Goal: Task Accomplishment & Management: Manage account settings

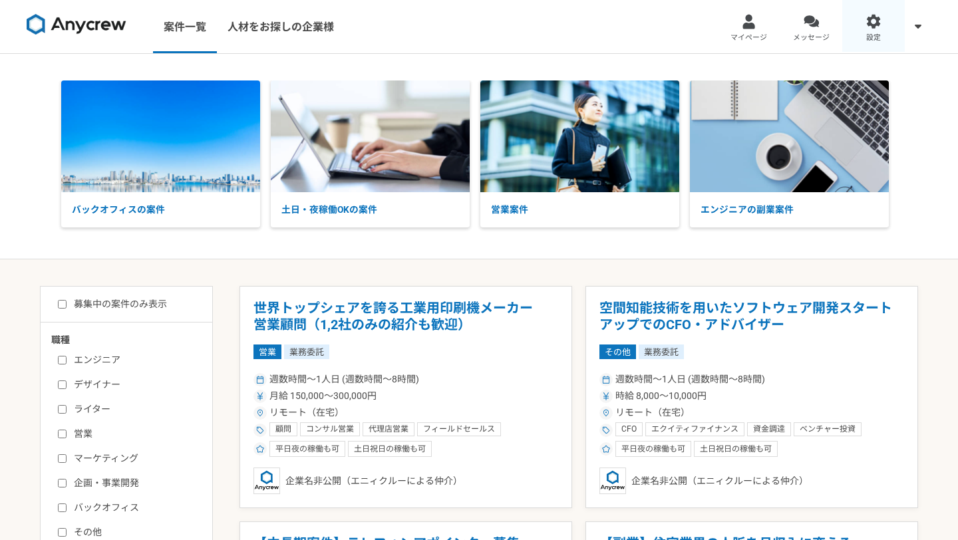
click at [879, 28] on div at bounding box center [874, 21] width 15 height 15
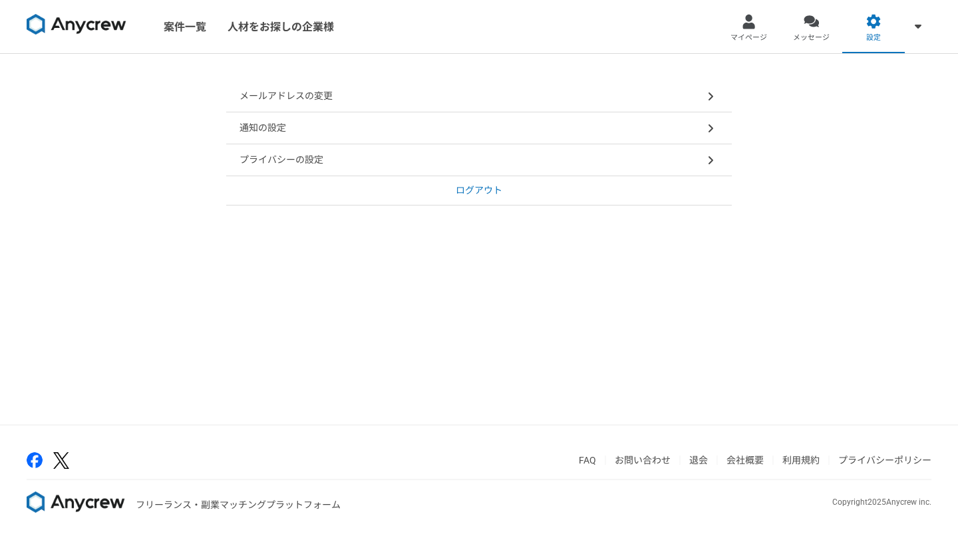
click at [429, 158] on div "プライバシーの設定" at bounding box center [479, 160] width 506 height 32
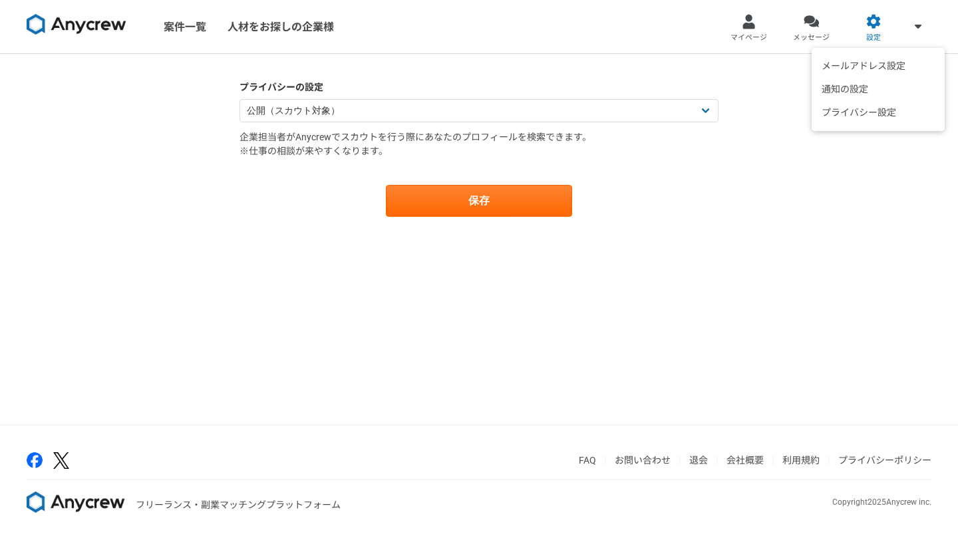
click at [912, 24] on span at bounding box center [918, 26] width 16 height 16
click at [769, 27] on link "マイページ" at bounding box center [749, 26] width 63 height 53
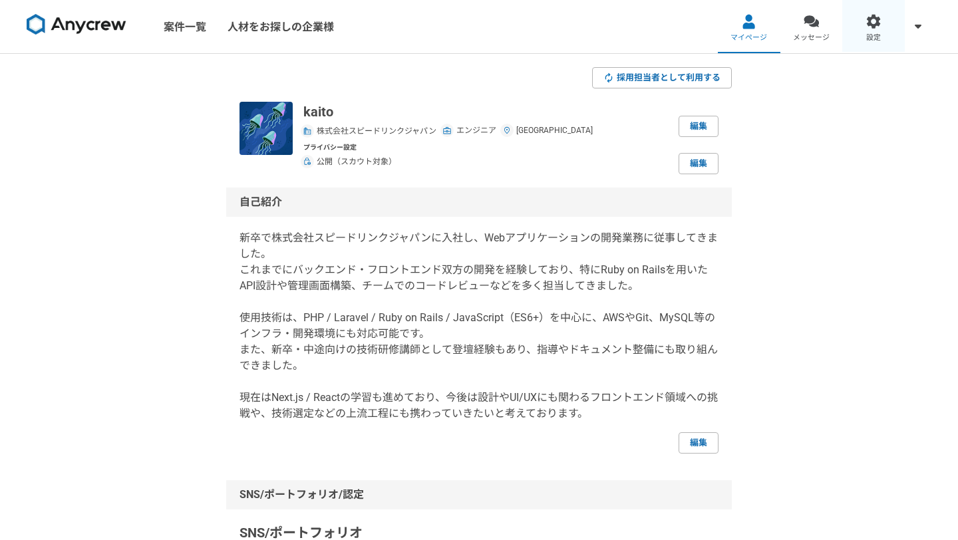
click at [868, 27] on div at bounding box center [874, 21] width 15 height 15
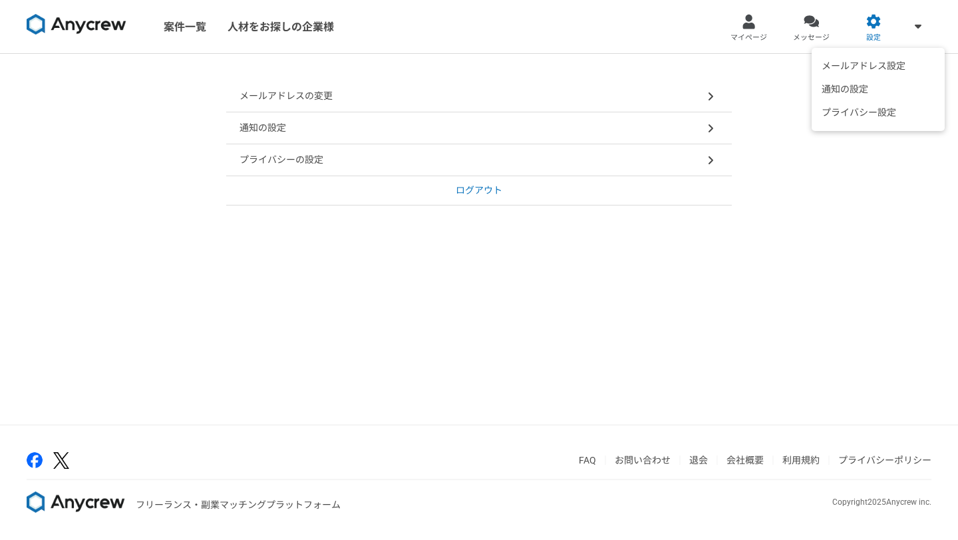
click at [920, 28] on icon at bounding box center [918, 26] width 7 height 11
click at [888, 116] on li "プライバシー設定" at bounding box center [878, 112] width 126 height 23
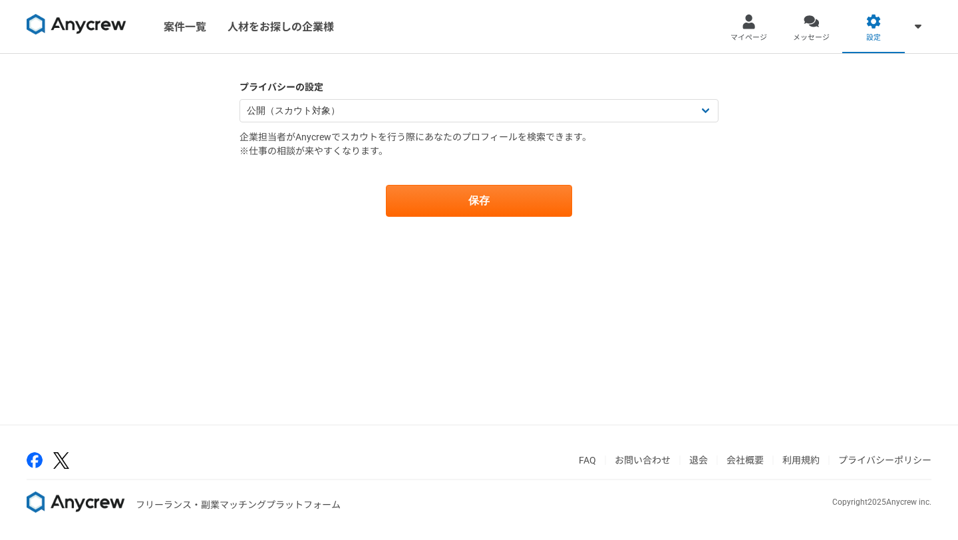
click at [103, 28] on img at bounding box center [77, 24] width 100 height 21
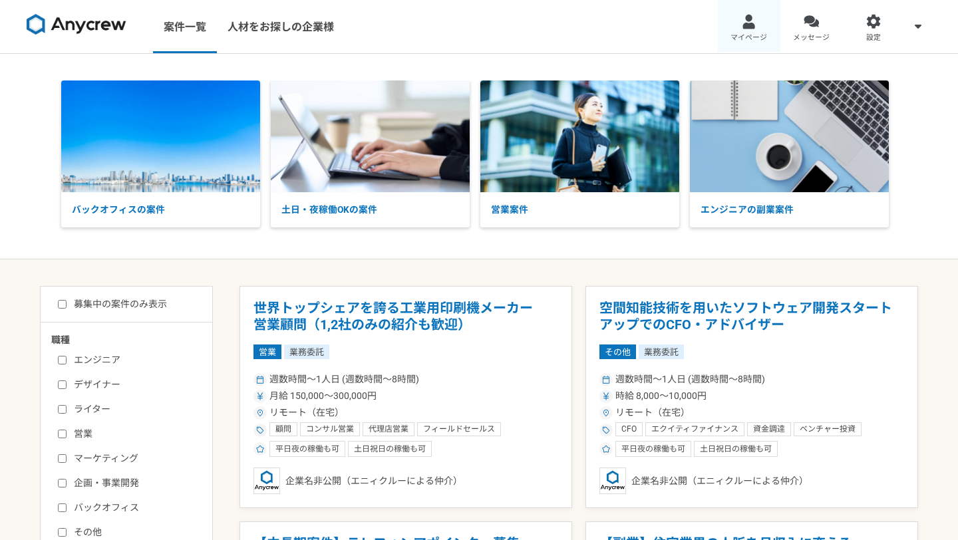
click at [753, 25] on div at bounding box center [748, 21] width 15 height 15
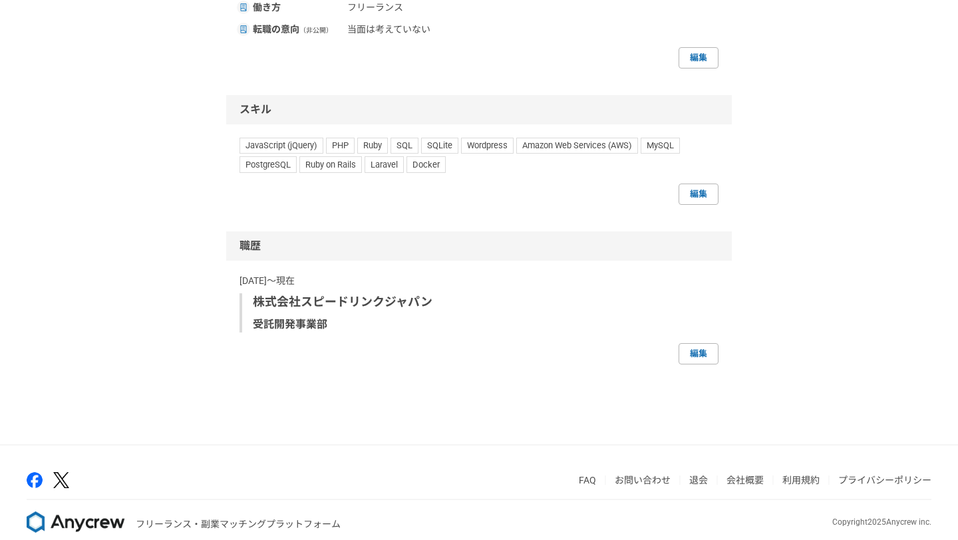
scroll to position [800, 0]
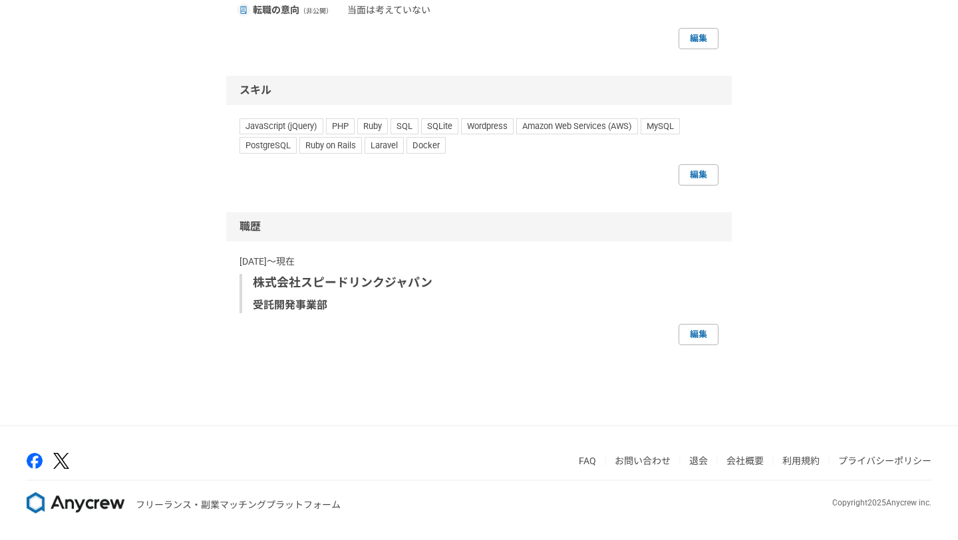
click at [697, 458] on link "退会" at bounding box center [698, 461] width 19 height 11
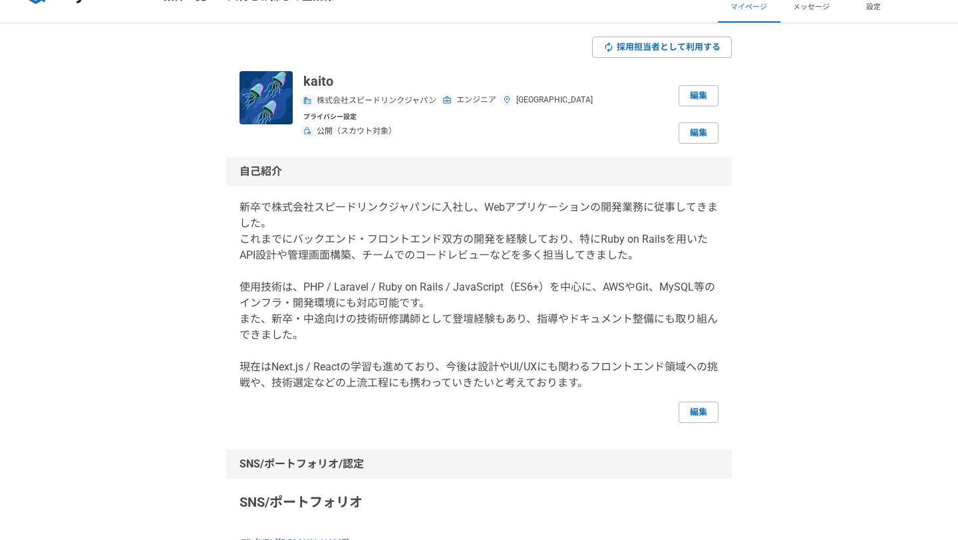
scroll to position [0, 0]
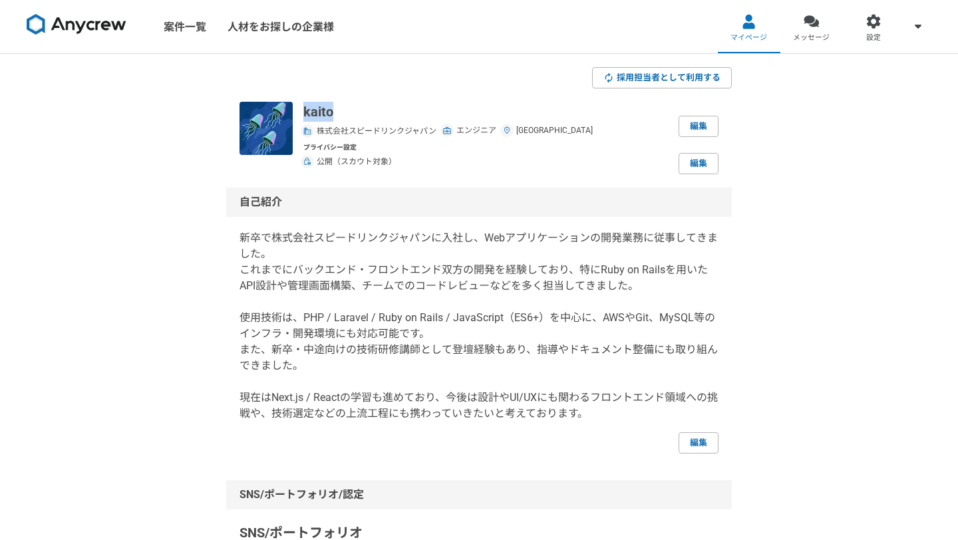
drag, startPoint x: 305, startPoint y: 111, endPoint x: 349, endPoint y: 111, distance: 44.6
click at [349, 111] on p "kaito" at bounding box center [448, 112] width 290 height 20
copy p "kaito"
click at [870, 33] on span "設定" at bounding box center [874, 38] width 15 height 11
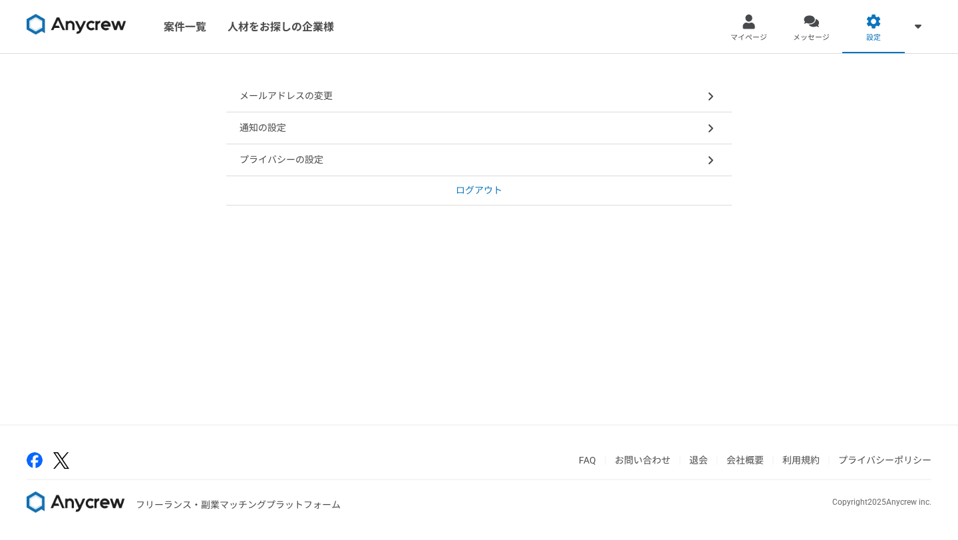
click at [431, 101] on div "メールアドレスの変更" at bounding box center [479, 97] width 506 height 32
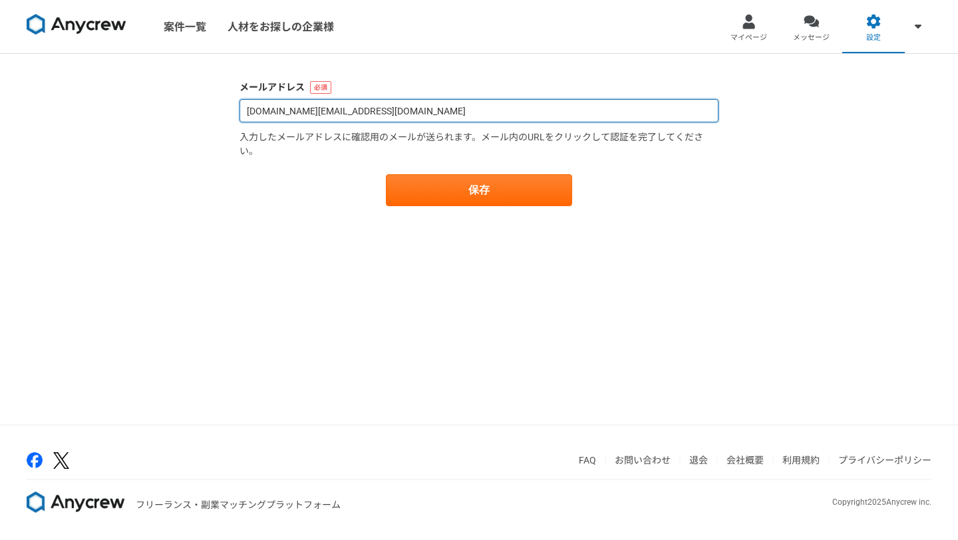
click at [373, 108] on input "[DOMAIN_NAME][EMAIL_ADDRESS][DOMAIN_NAME]" at bounding box center [479, 110] width 479 height 23
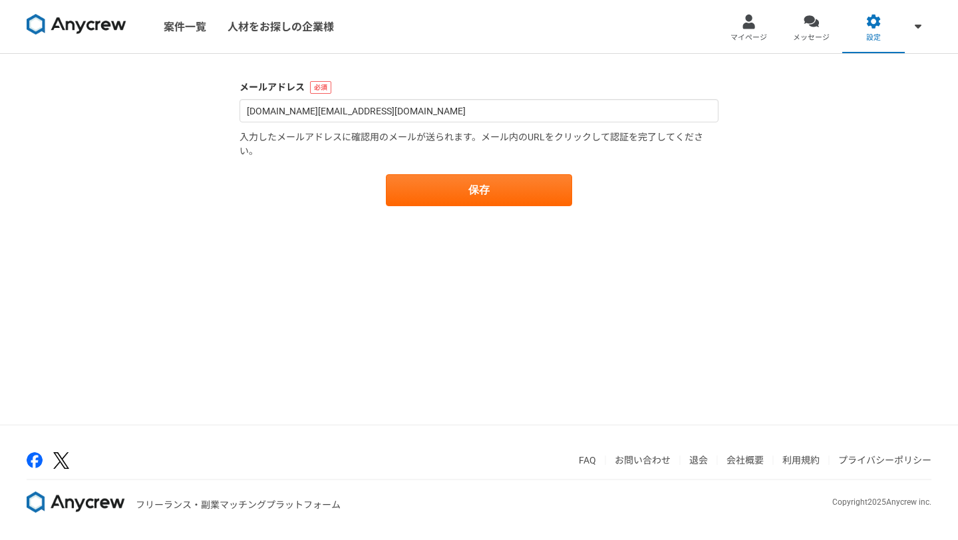
click at [595, 77] on main "メールアドレス [DOMAIN_NAME][EMAIL_ADDRESS][DOMAIN_NAME] 入力したメールアドレスに確認用のメールが送られます。メール…" at bounding box center [479, 157] width 506 height 206
click at [768, 40] on link "マイページ" at bounding box center [749, 26] width 63 height 53
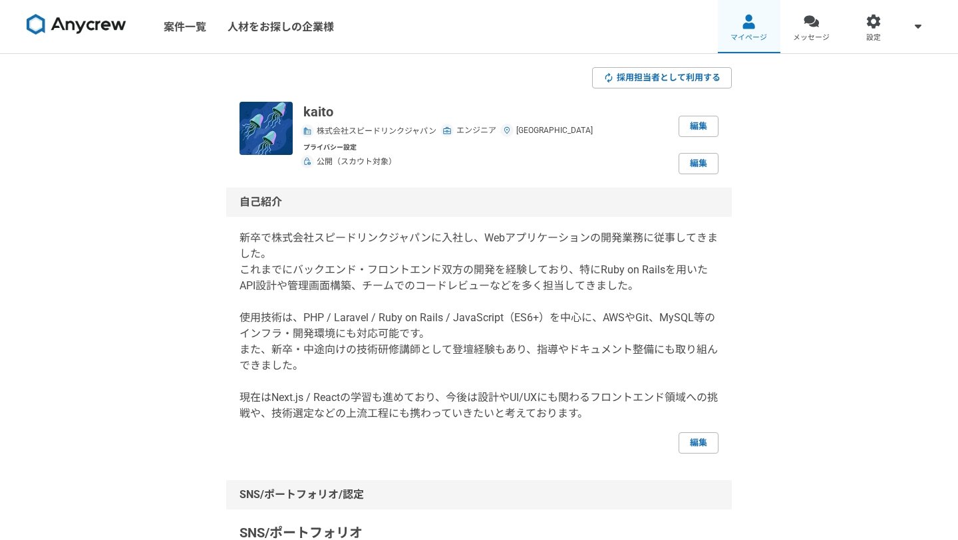
click at [743, 27] on div at bounding box center [748, 21] width 15 height 15
click at [802, 30] on link "メッセージ" at bounding box center [812, 26] width 63 height 53
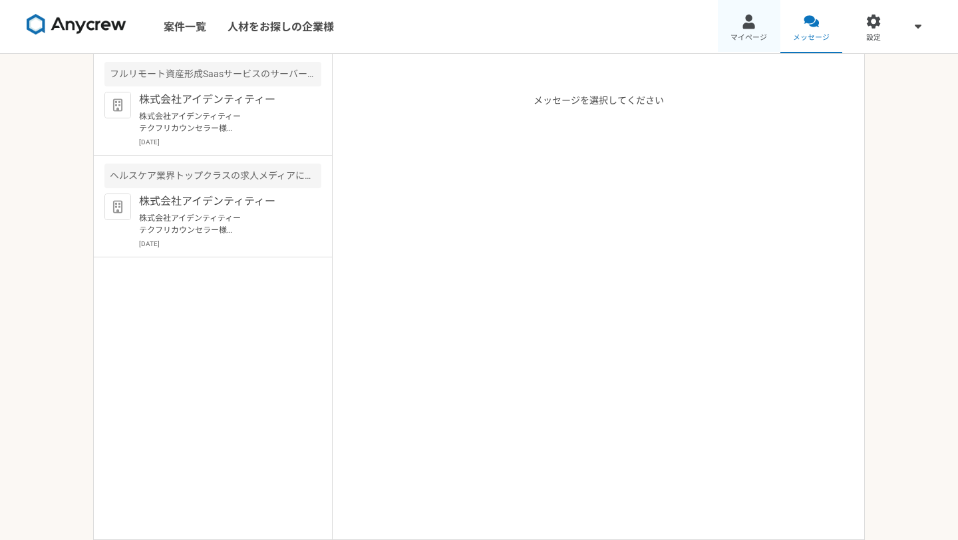
click at [751, 27] on div at bounding box center [748, 21] width 15 height 15
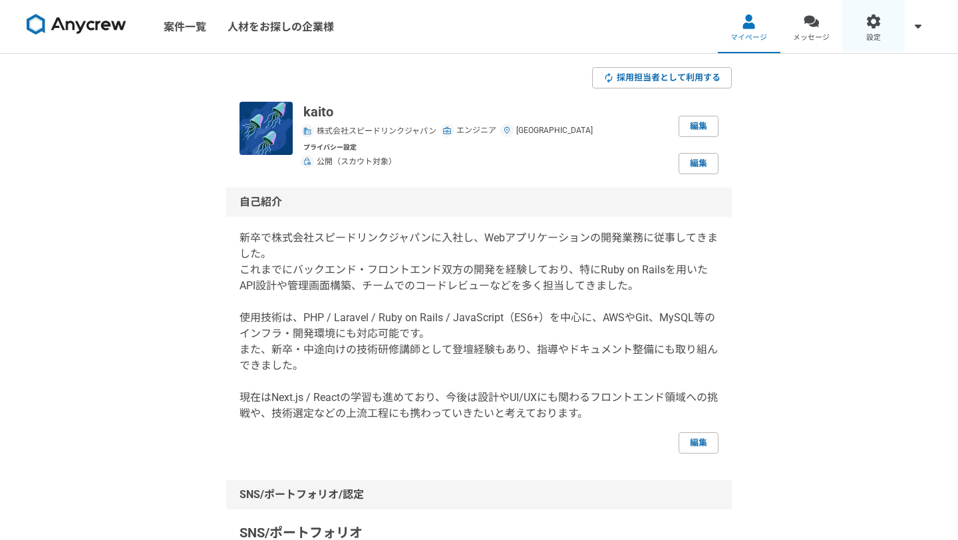
click at [871, 26] on div at bounding box center [874, 21] width 15 height 15
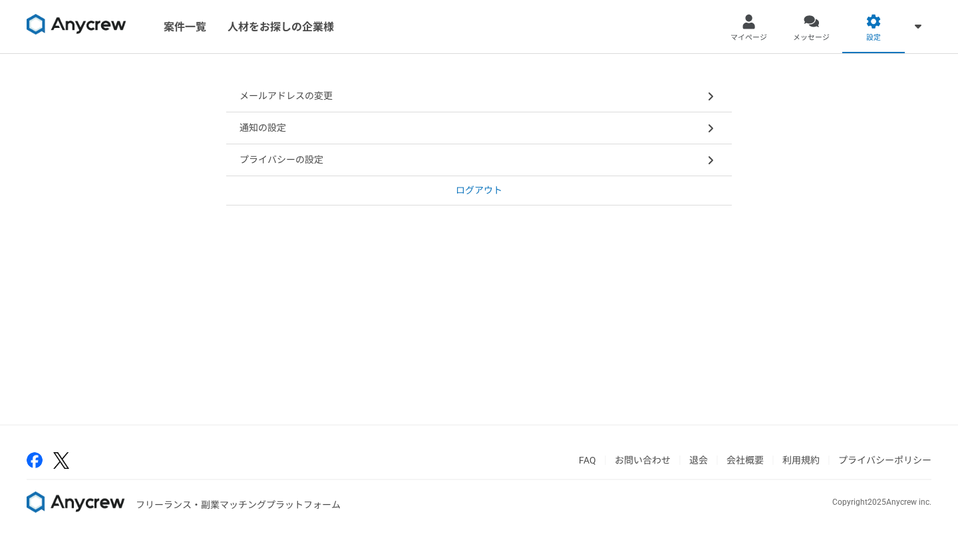
click at [712, 95] on icon at bounding box center [711, 96] width 5 height 8
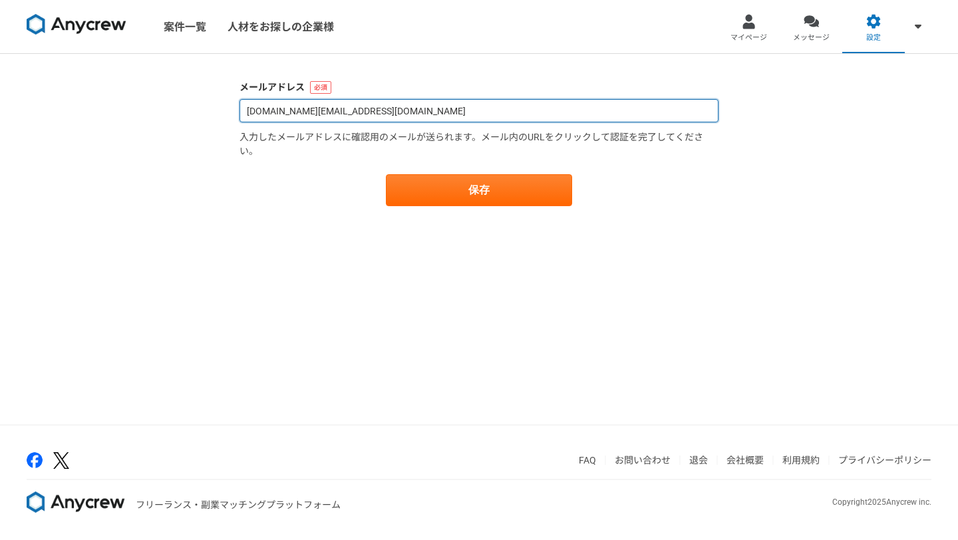
click at [514, 113] on input "[DOMAIN_NAME][EMAIL_ADDRESS][DOMAIN_NAME]" at bounding box center [479, 110] width 479 height 23
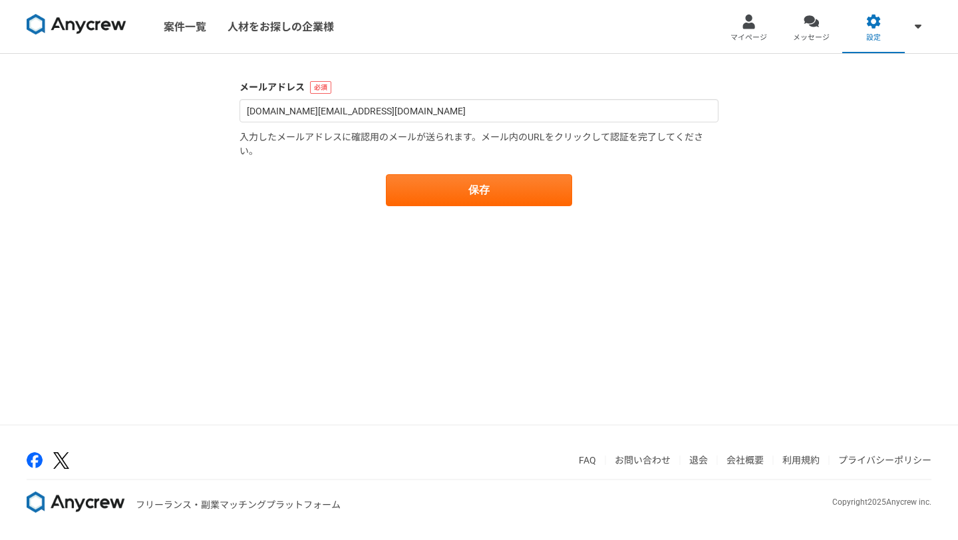
click at [52, 29] on img at bounding box center [77, 24] width 100 height 21
